Goal: Navigation & Orientation: Find specific page/section

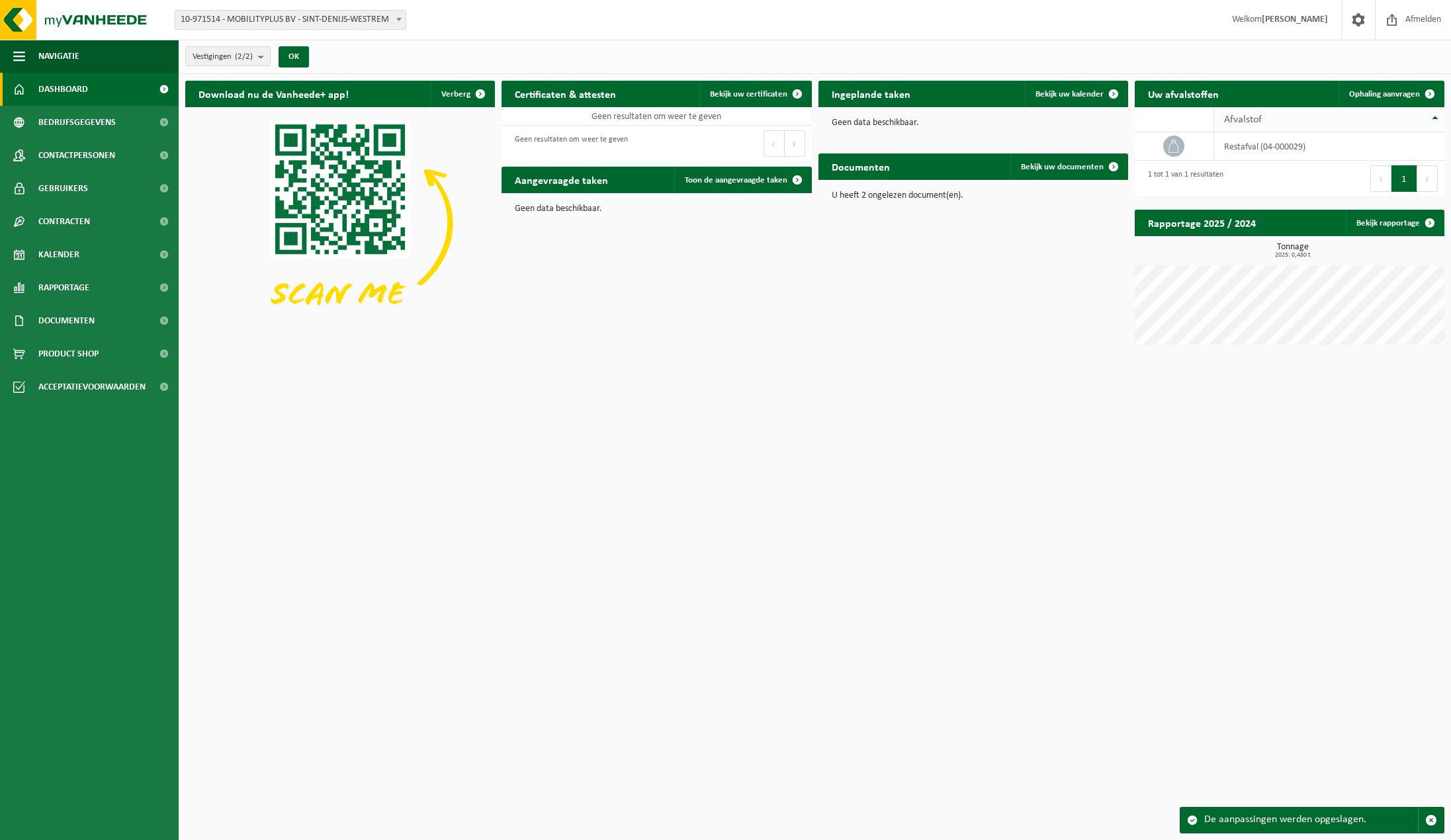
click at [1432, 114] on th "Afvalstof" at bounding box center [1329, 120] width 230 height 25
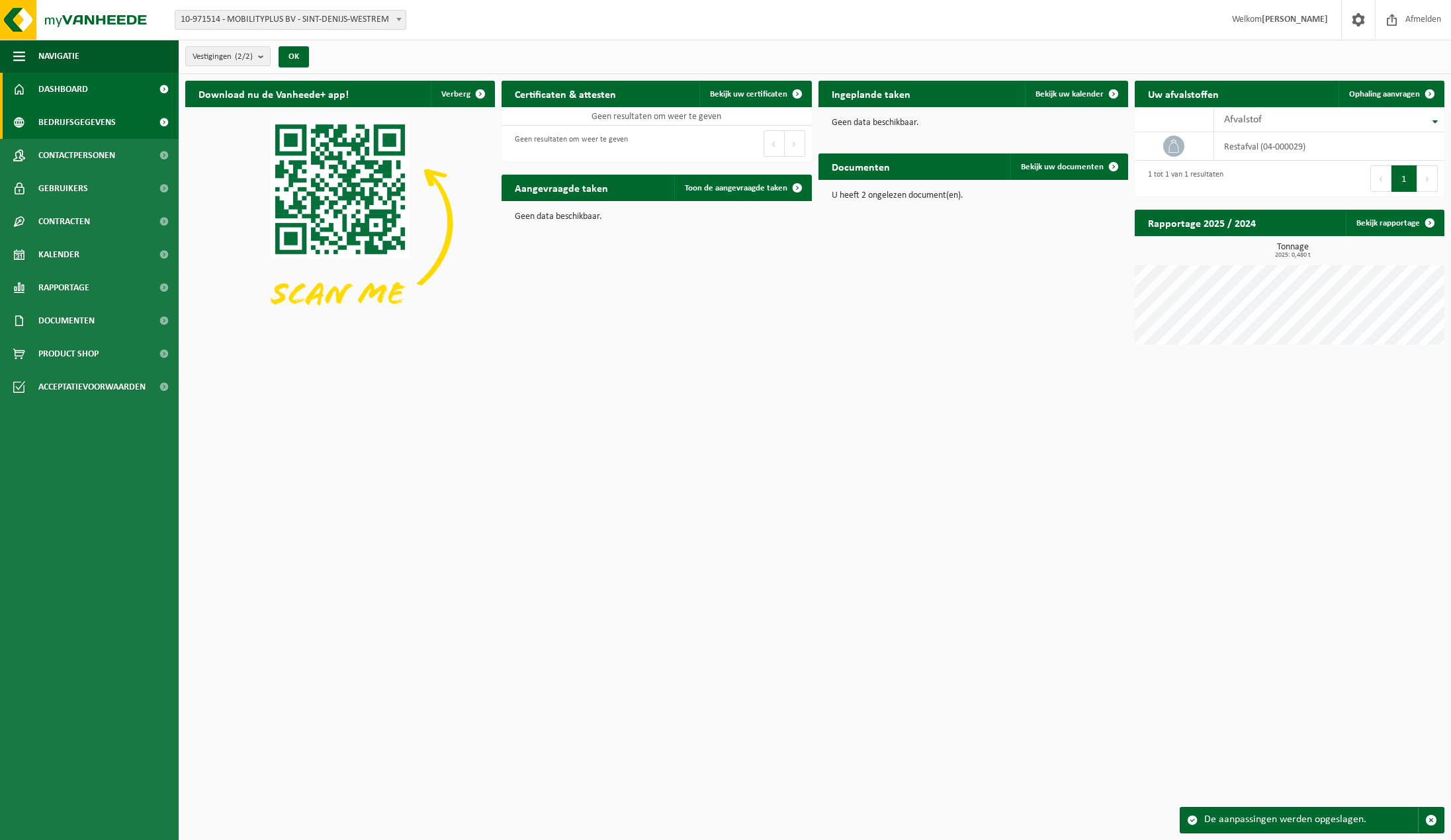
click at [93, 123] on span "Bedrijfsgegevens" at bounding box center [77, 122] width 78 height 33
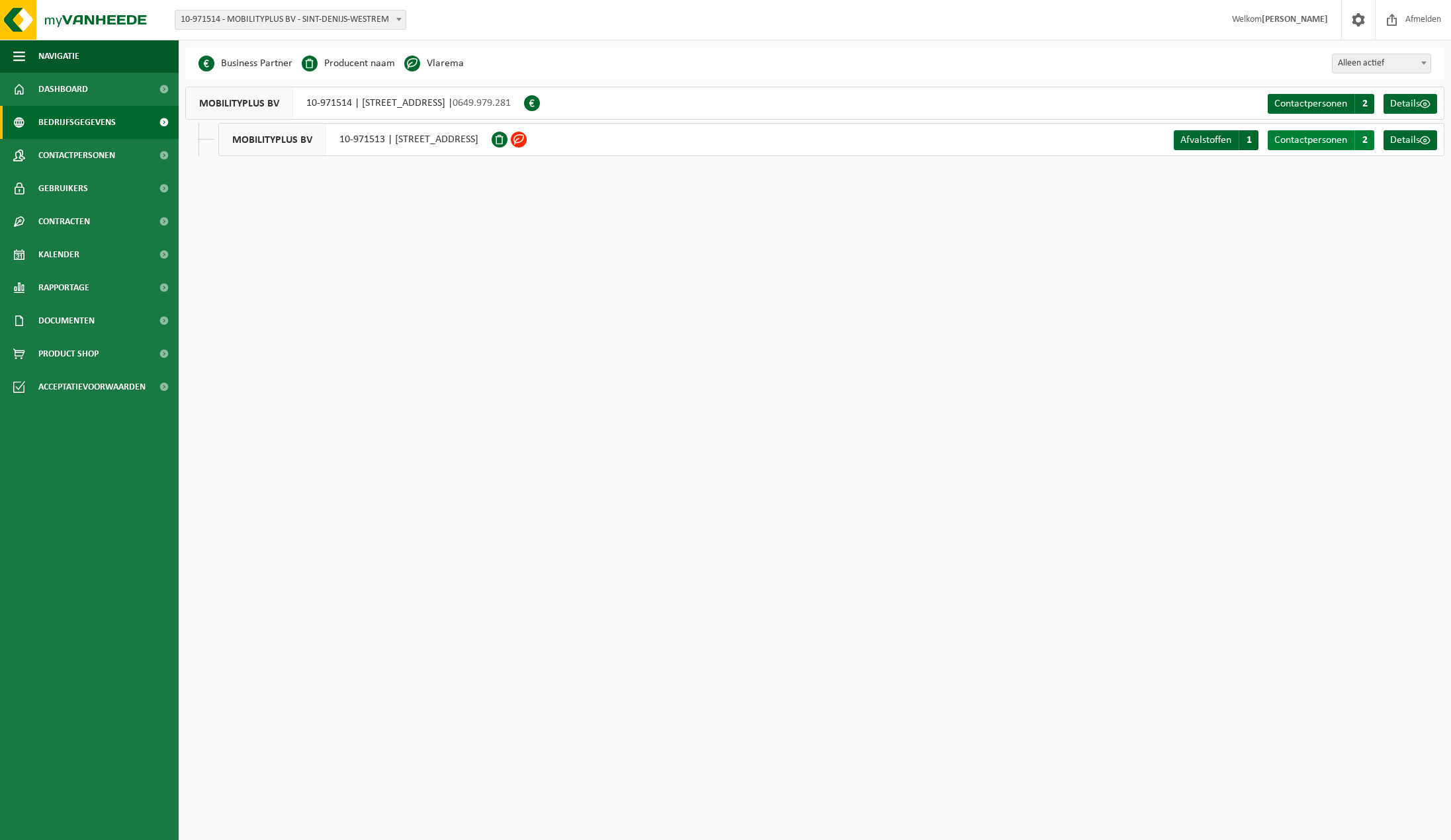
click at [1326, 138] on span "Contactpersonen" at bounding box center [1311, 140] width 73 height 11
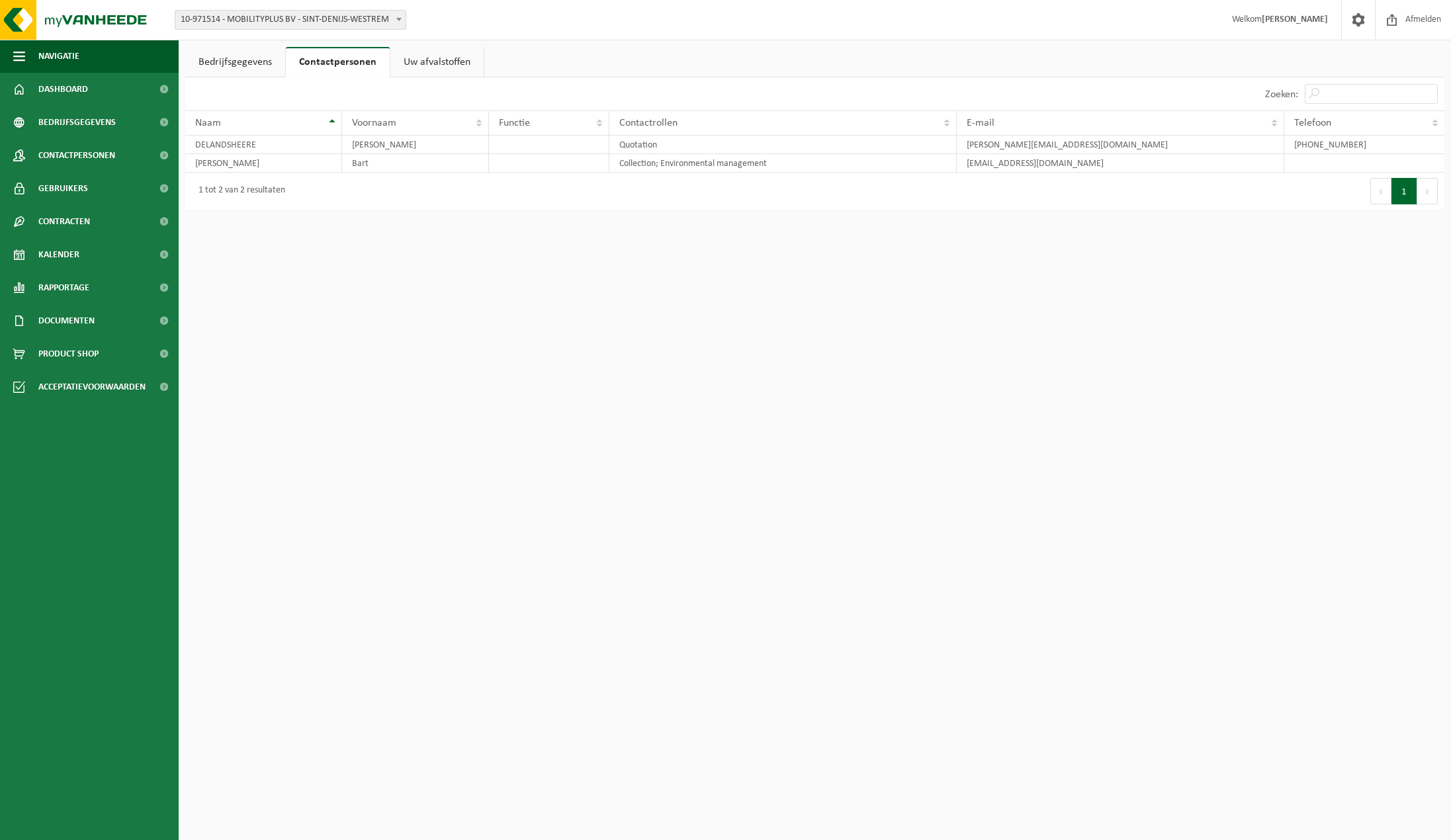
click at [238, 57] on link "Bedrijfsgegevens" at bounding box center [236, 62] width 100 height 30
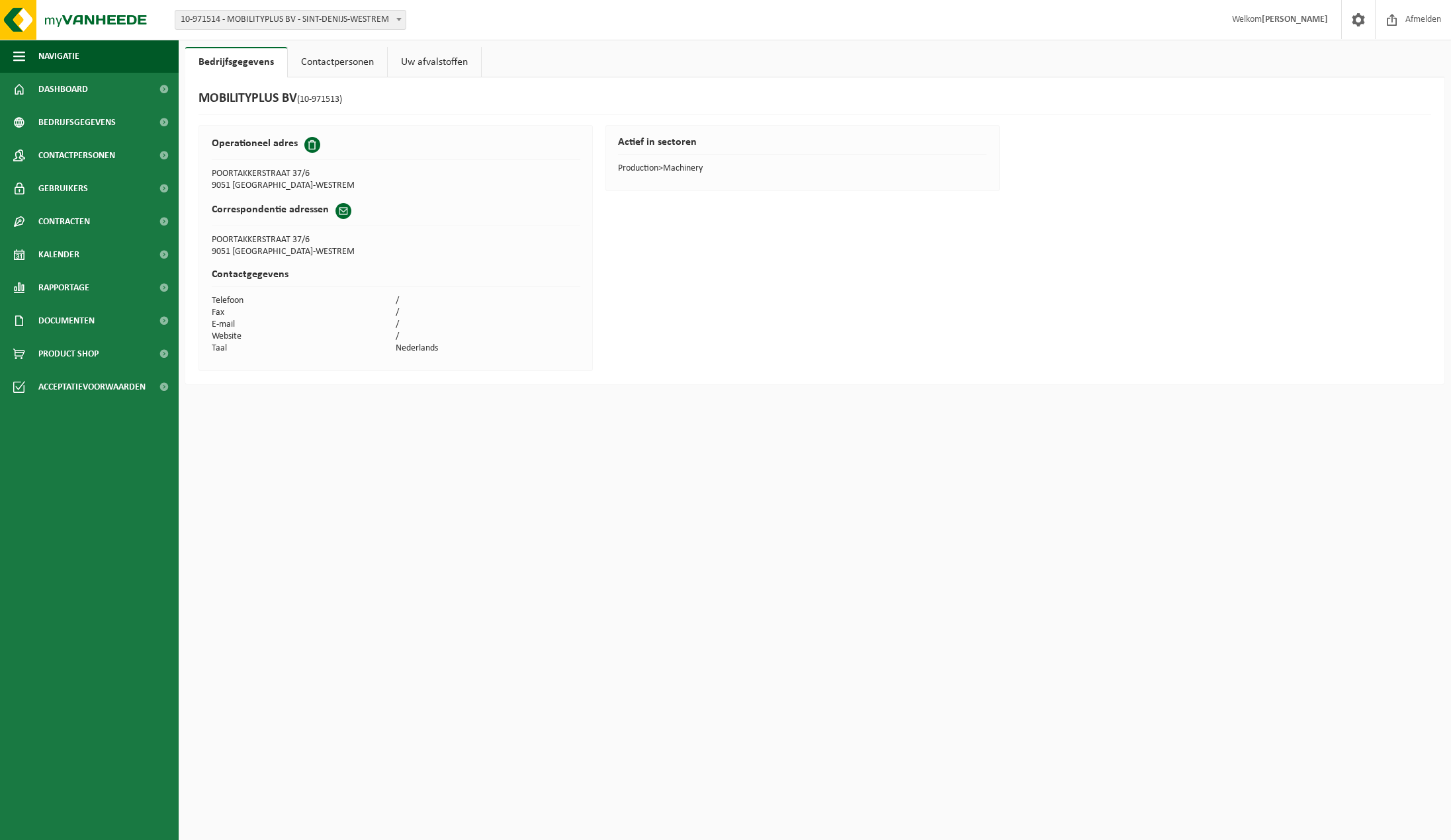
click at [430, 65] on link "Uw afvalstoffen" at bounding box center [435, 62] width 93 height 30
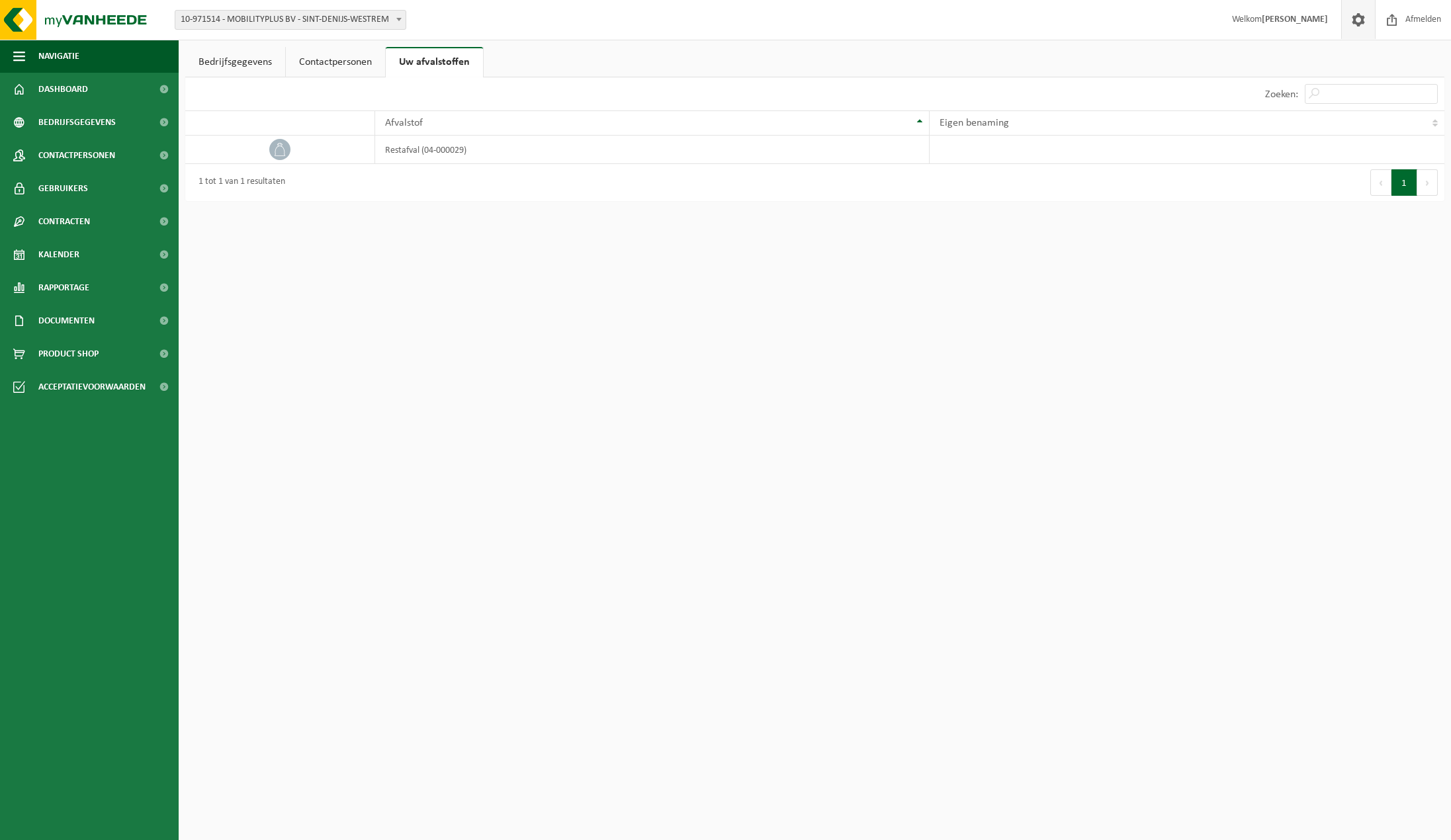
click at [1354, 23] on span at bounding box center [1359, 19] width 20 height 39
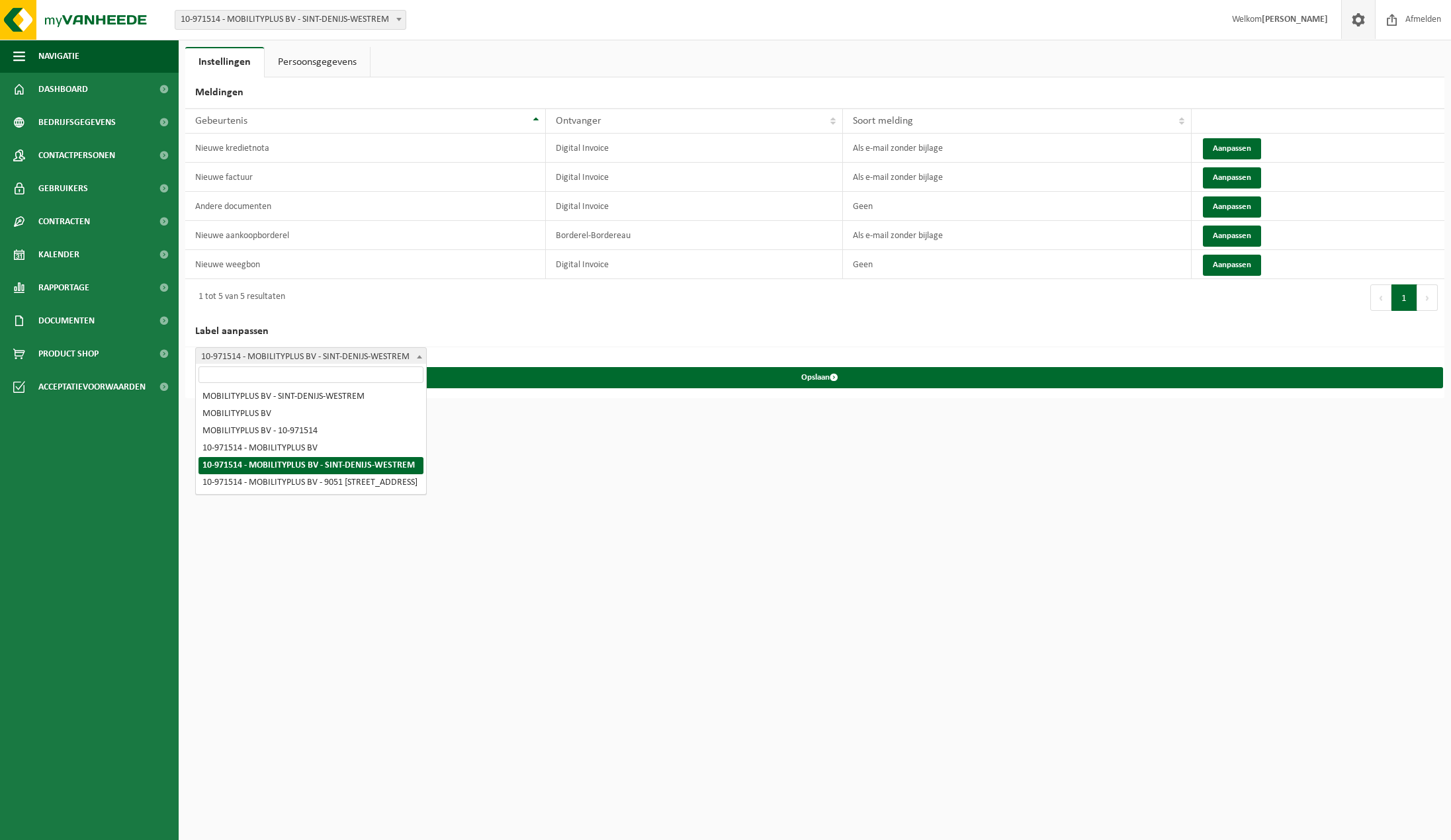
click at [415, 351] on span at bounding box center [419, 356] width 13 height 17
click at [649, 469] on html "Vestiging: 10-971514 - MOBILITYPLUS BV - SINT-DENIJS-WESTREM 10-971513 - MOBILI…" at bounding box center [725, 420] width 1451 height 840
click at [755, 475] on html "Vestiging: 10-971514 - MOBILITYPLUS BV - SINT-DENIJS-WESTREM 10-971513 - MOBILI…" at bounding box center [725, 420] width 1451 height 840
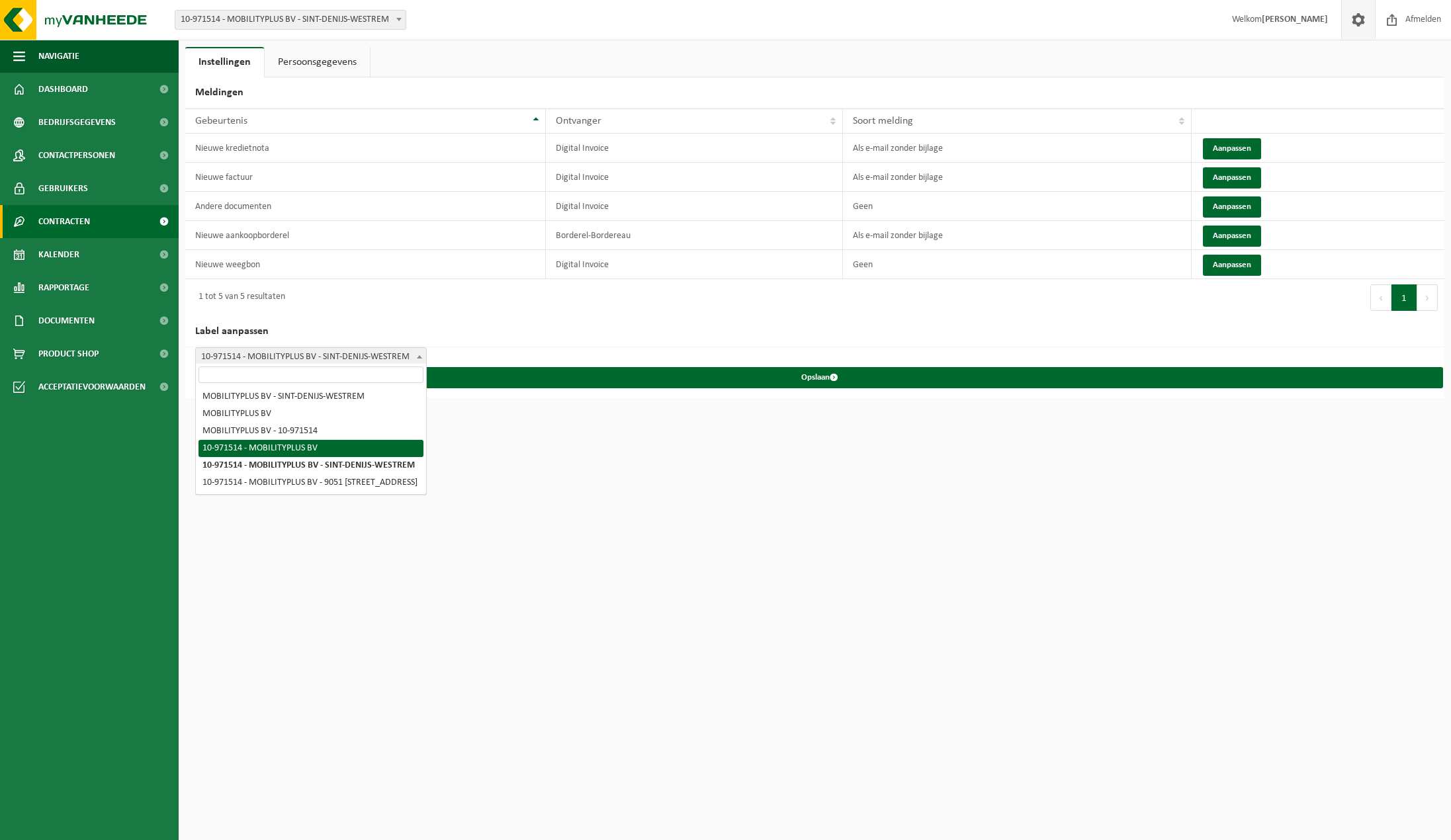
click at [69, 224] on span "Contracten" at bounding box center [63, 221] width 51 height 33
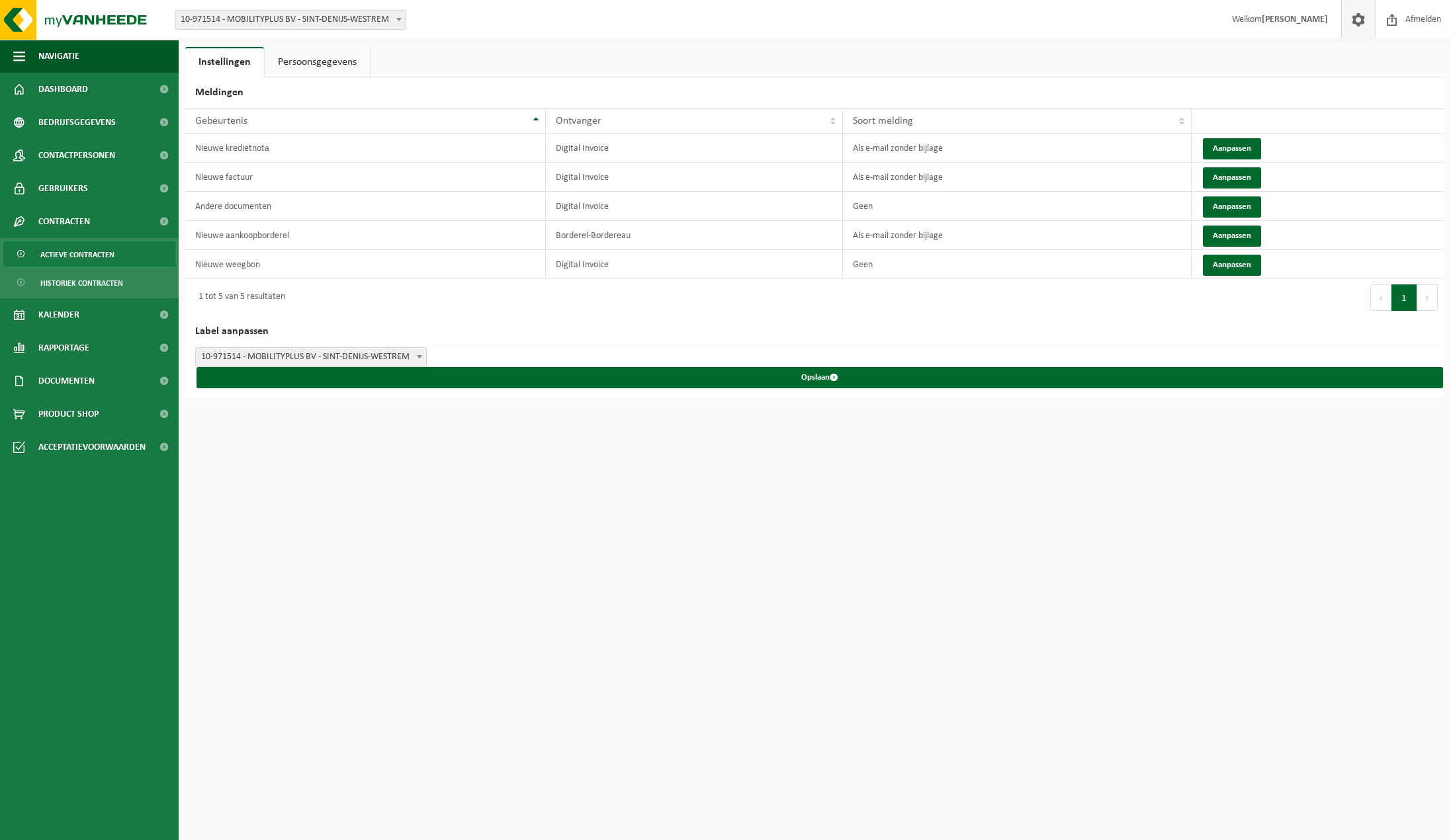
click at [71, 249] on span "Actieve contracten" at bounding box center [77, 255] width 74 height 25
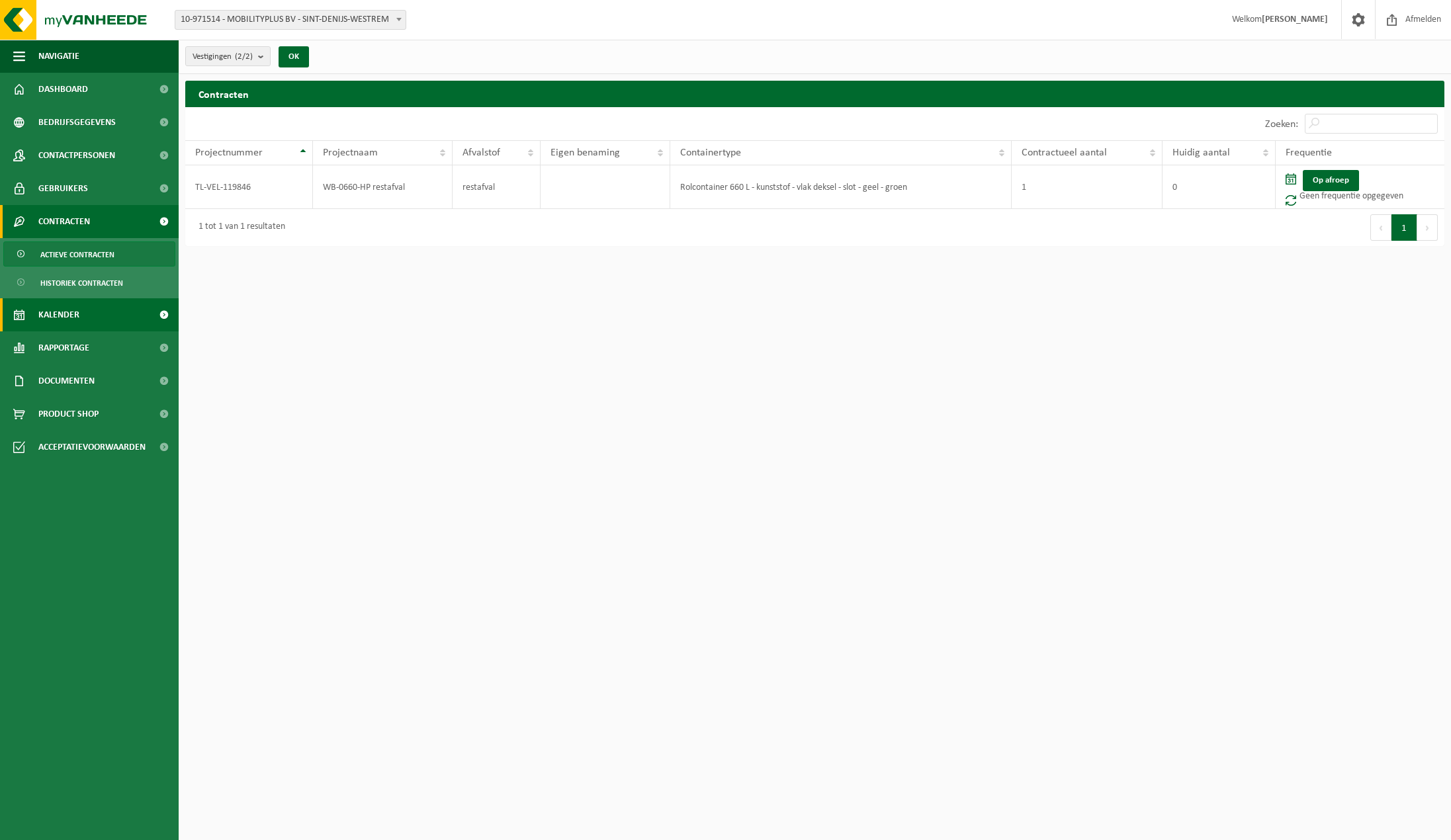
click at [72, 317] on span "Kalender" at bounding box center [59, 315] width 41 height 33
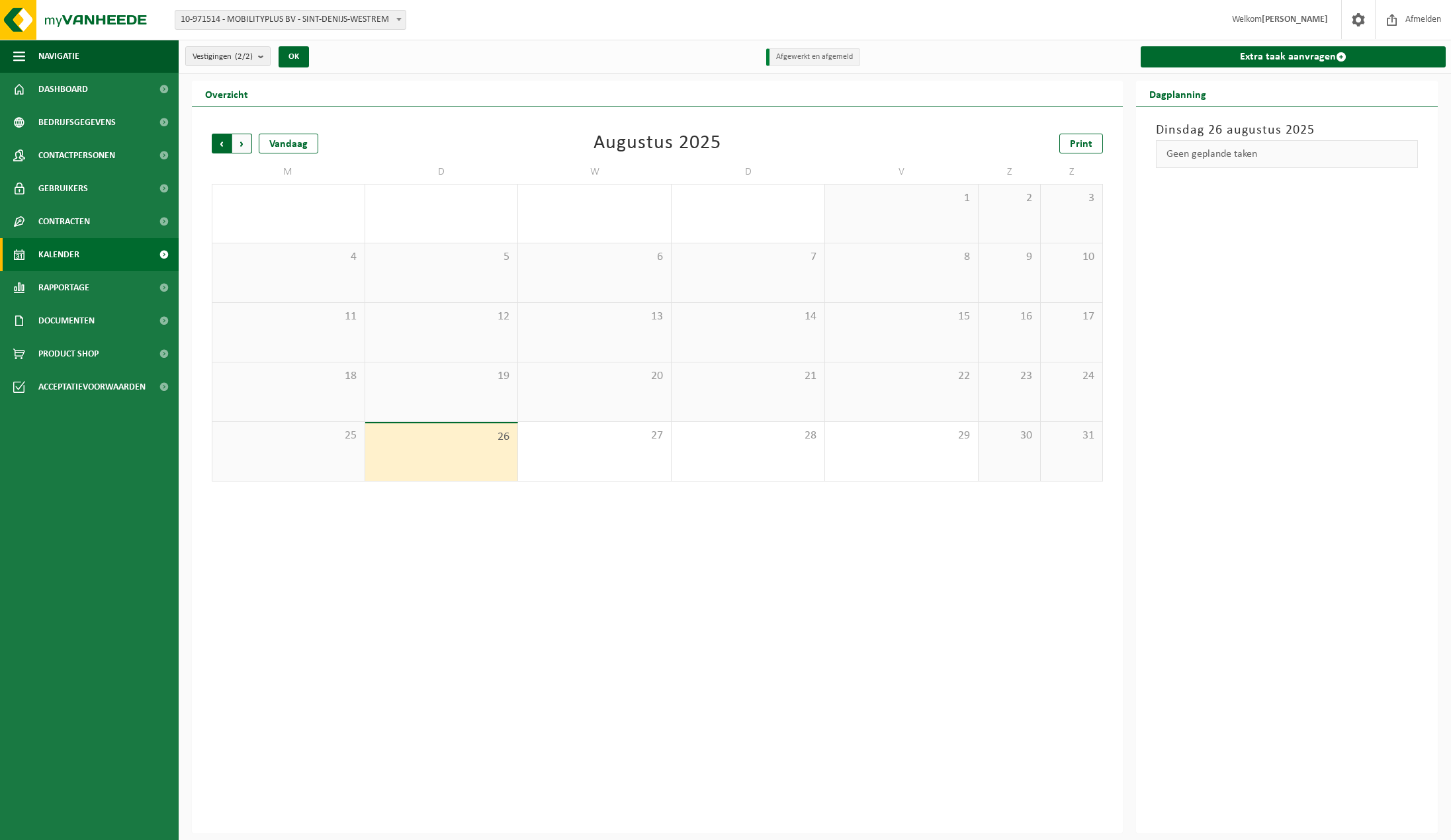
click at [240, 142] on span "Volgende" at bounding box center [242, 144] width 20 height 20
click at [224, 145] on span "Vorige" at bounding box center [221, 144] width 20 height 20
click at [69, 55] on span "Navigatie" at bounding box center [59, 56] width 41 height 33
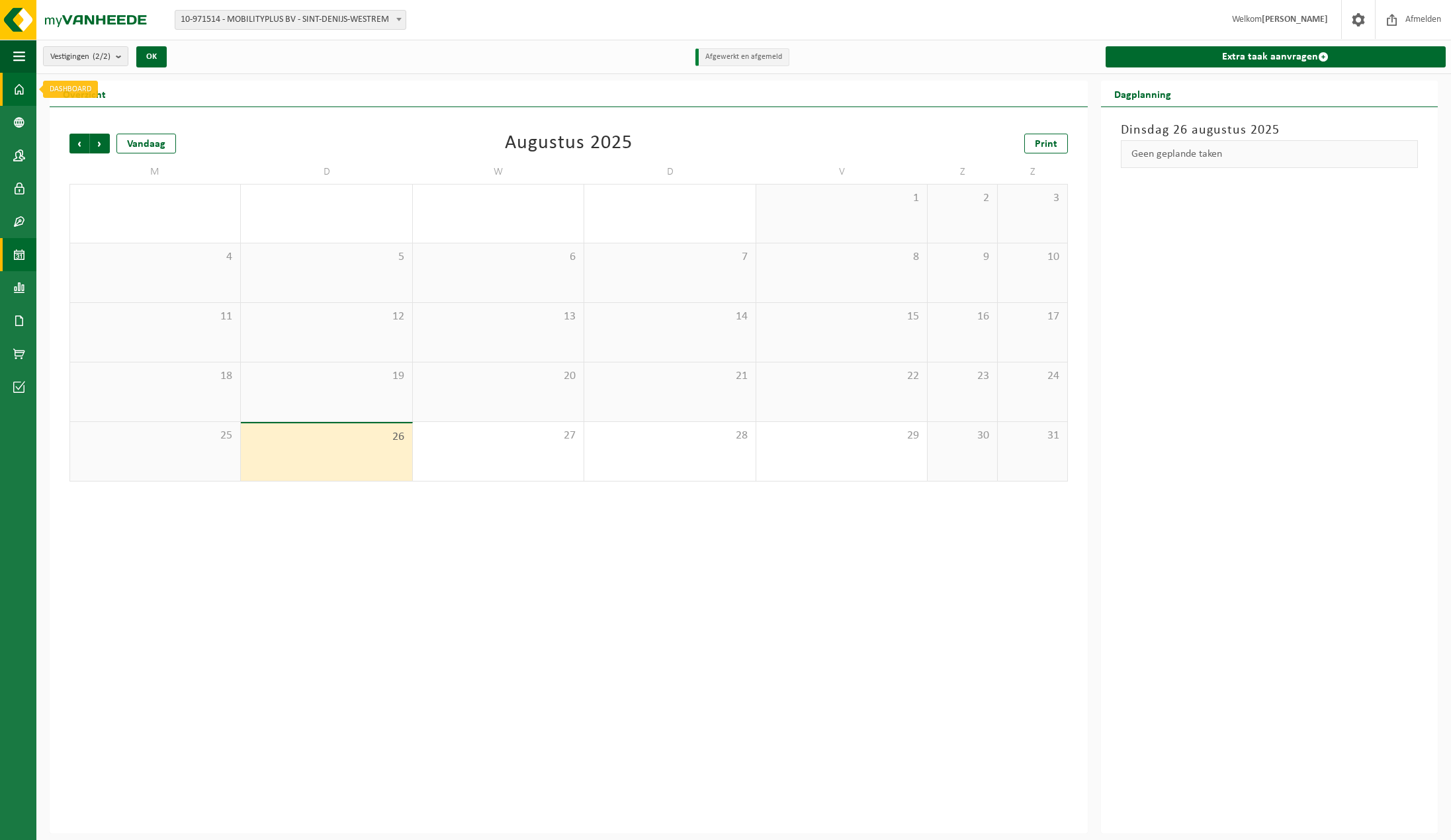
click at [11, 85] on link "Dashboard" at bounding box center [18, 89] width 37 height 33
